Goal: Find specific page/section: Find specific page/section

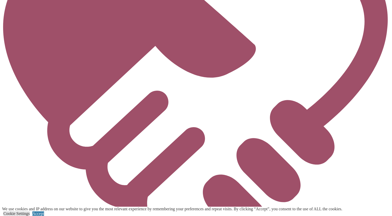
scroll to position [1404, 0]
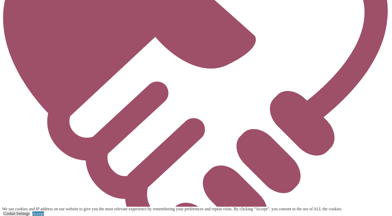
type input "*****"
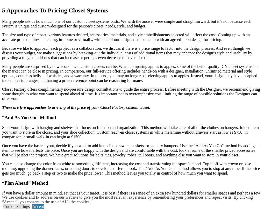
scroll to position [582, 0]
